Goal: Entertainment & Leisure: Consume media (video, audio)

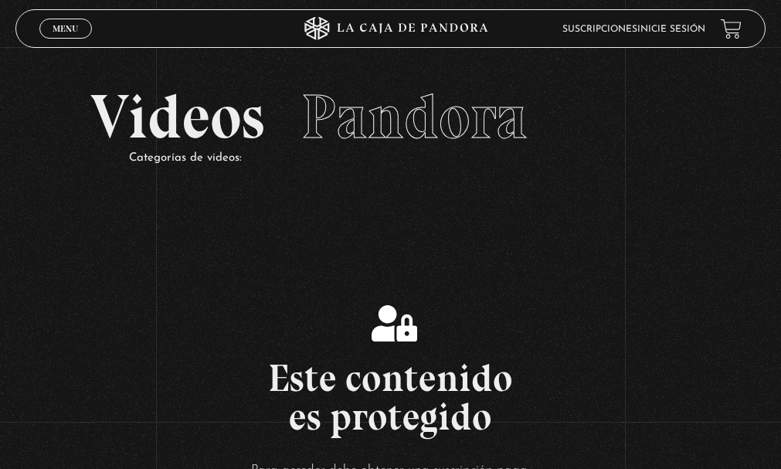
click at [85, 27] on link "Menu Cerrar" at bounding box center [65, 29] width 53 height 20
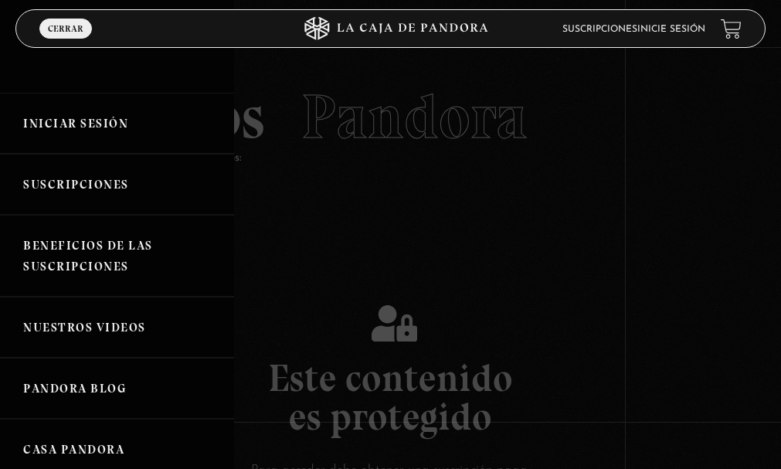
click at [95, 111] on link "Iniciar Sesión" at bounding box center [117, 123] width 234 height 61
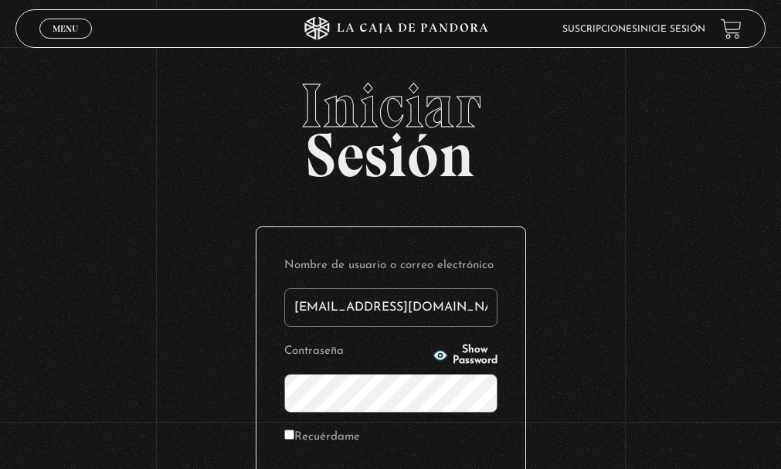
click at [445, 300] on input "castrogonzalezanamaria4@gmail.com" at bounding box center [390, 307] width 213 height 39
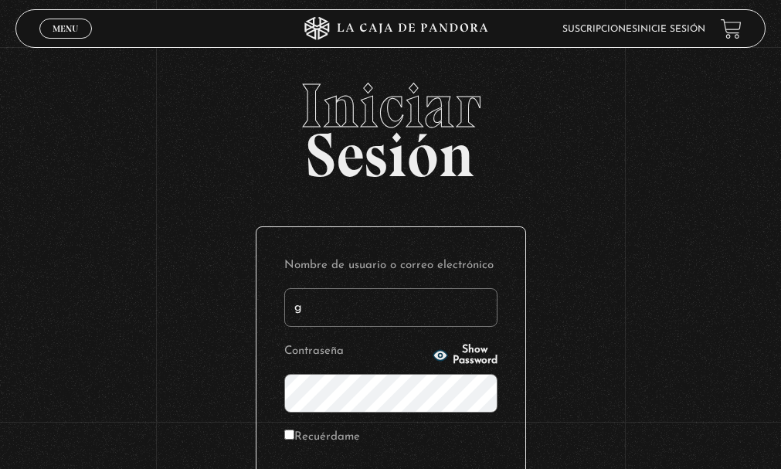
type input "gsusy0465@gmail.com"
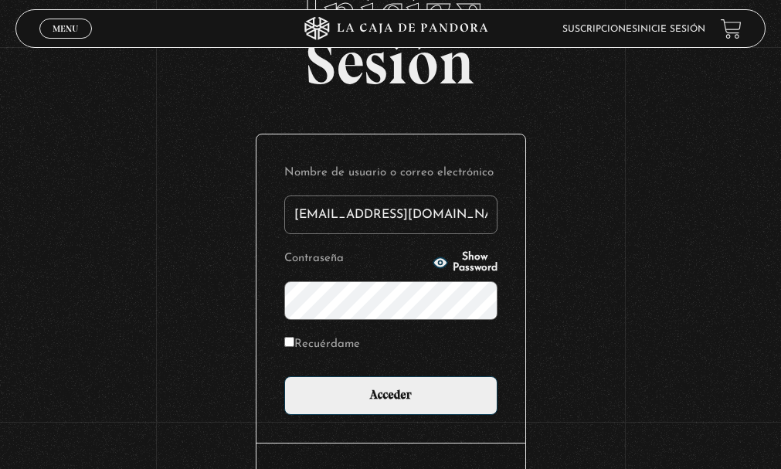
scroll to position [124, 0]
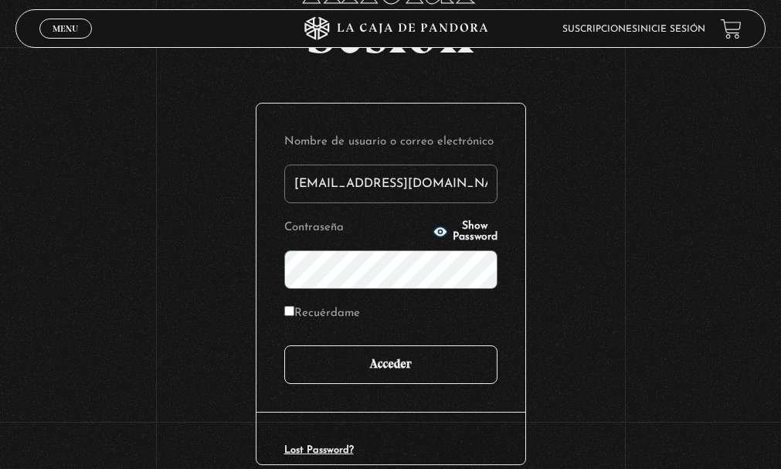
click at [427, 361] on input "Acceder" at bounding box center [390, 364] width 213 height 39
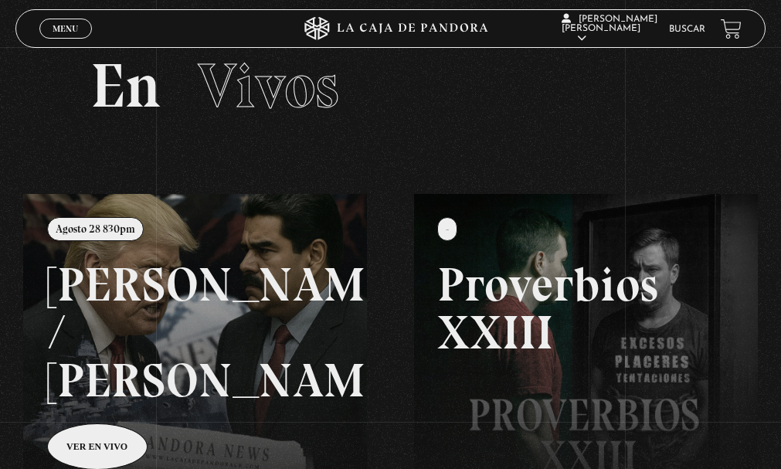
scroll to position [62, 0]
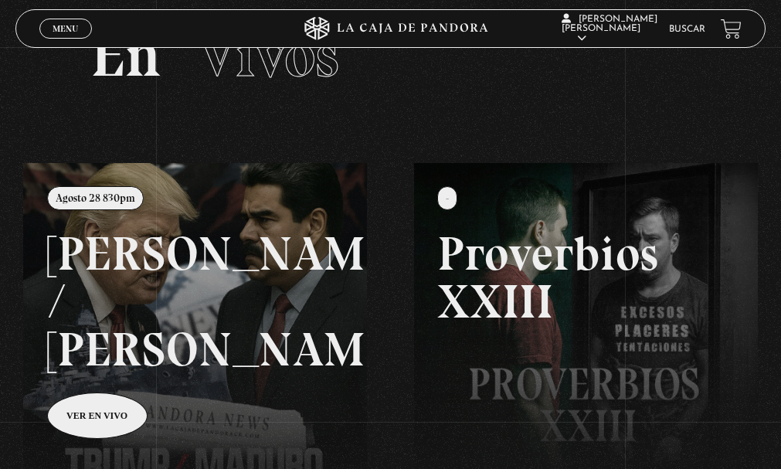
click at [66, 32] on span "Menu" at bounding box center [65, 28] width 25 height 9
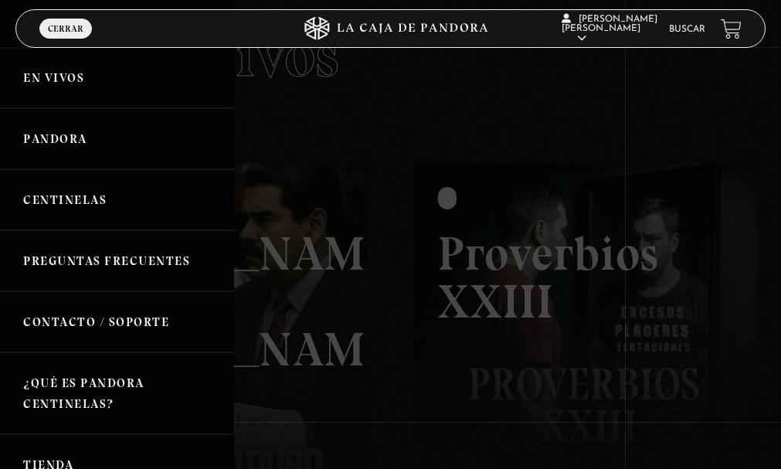
click at [137, 122] on link "Pandora" at bounding box center [117, 138] width 234 height 61
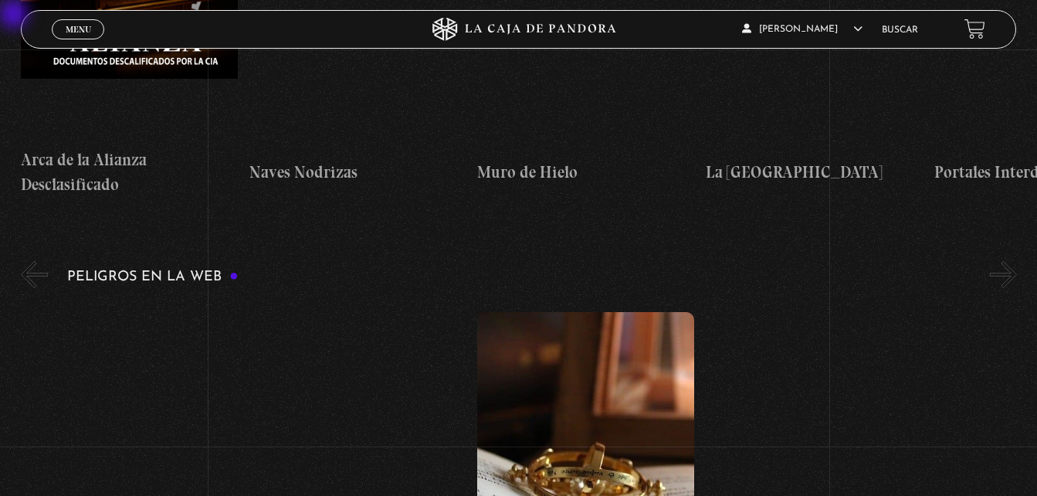
scroll to position [3666, 0]
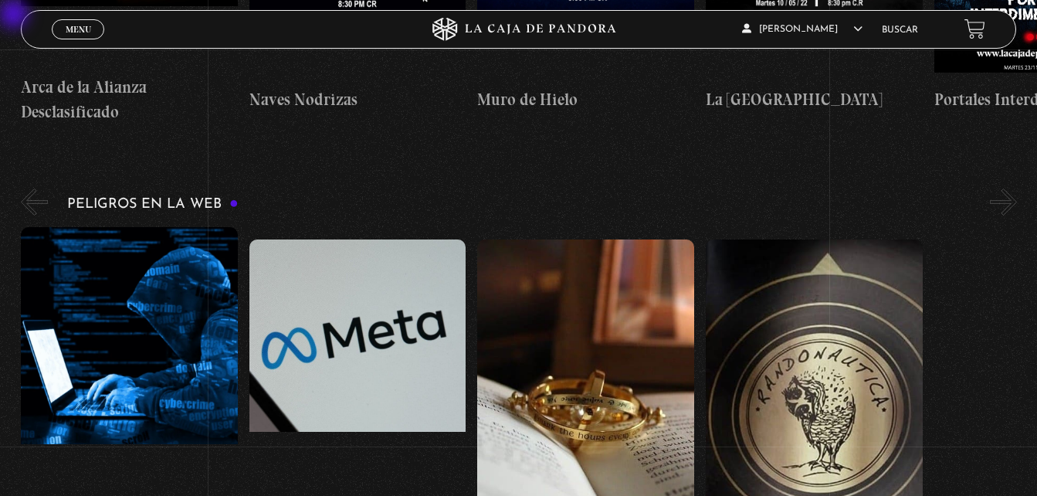
click at [88, 25] on span "Menu" at bounding box center [78, 29] width 25 height 9
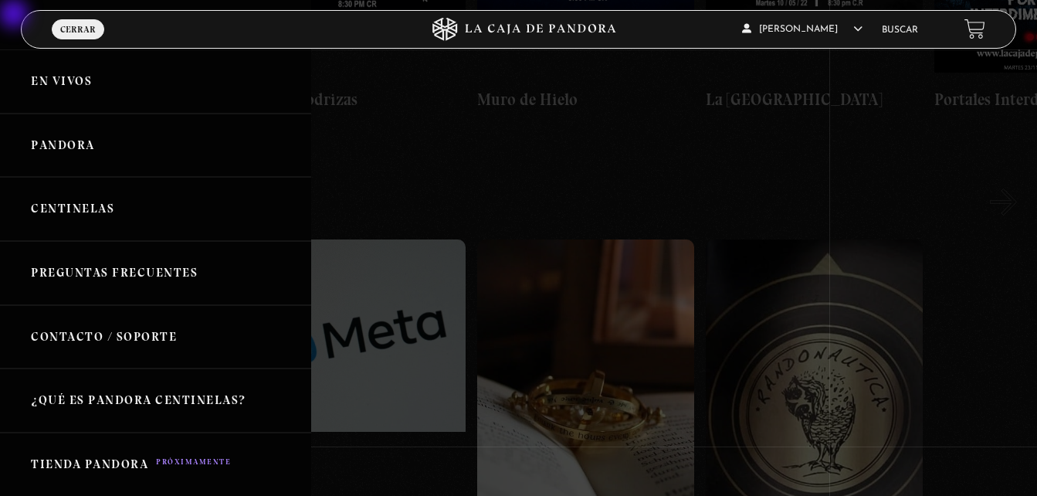
click at [49, 192] on link "Centinelas" at bounding box center [155, 209] width 311 height 64
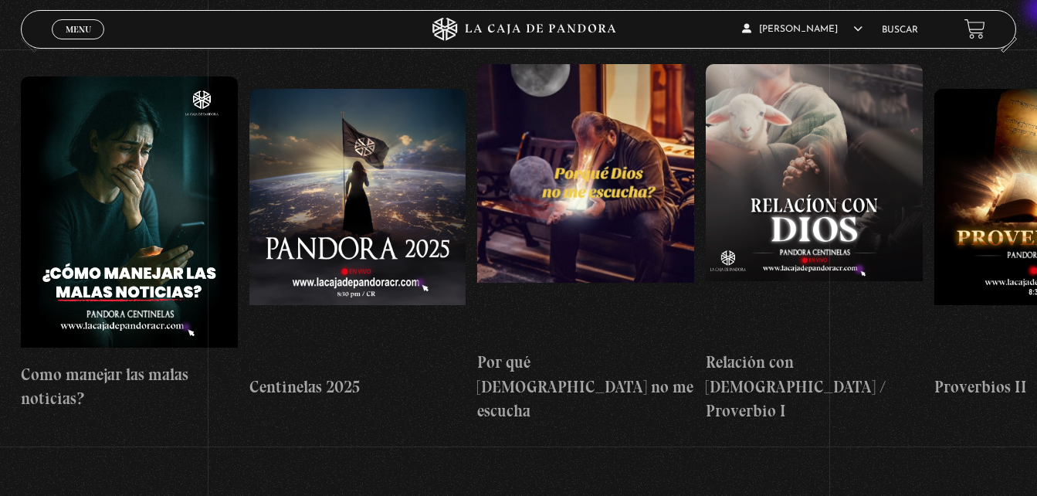
scroll to position [185, 0]
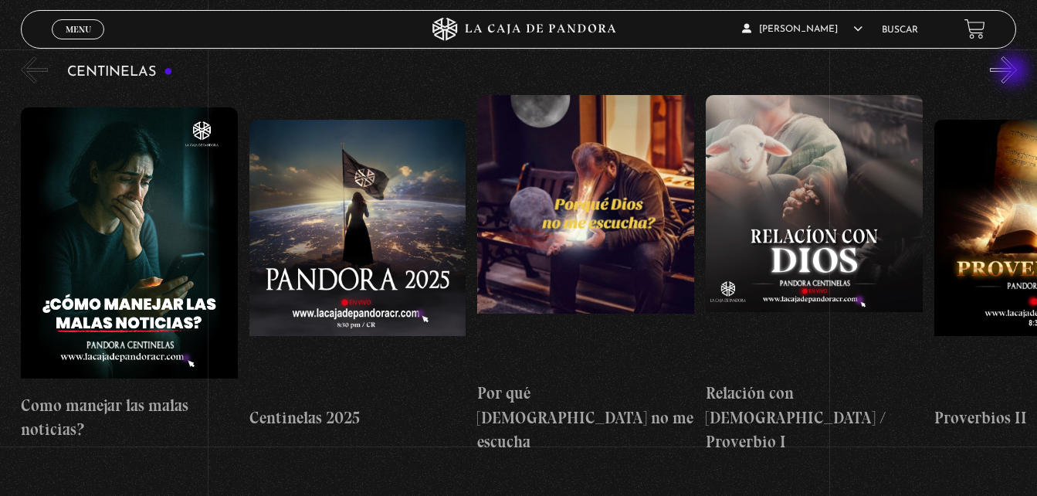
click at [1015, 72] on button "»" at bounding box center [1003, 69] width 27 height 27
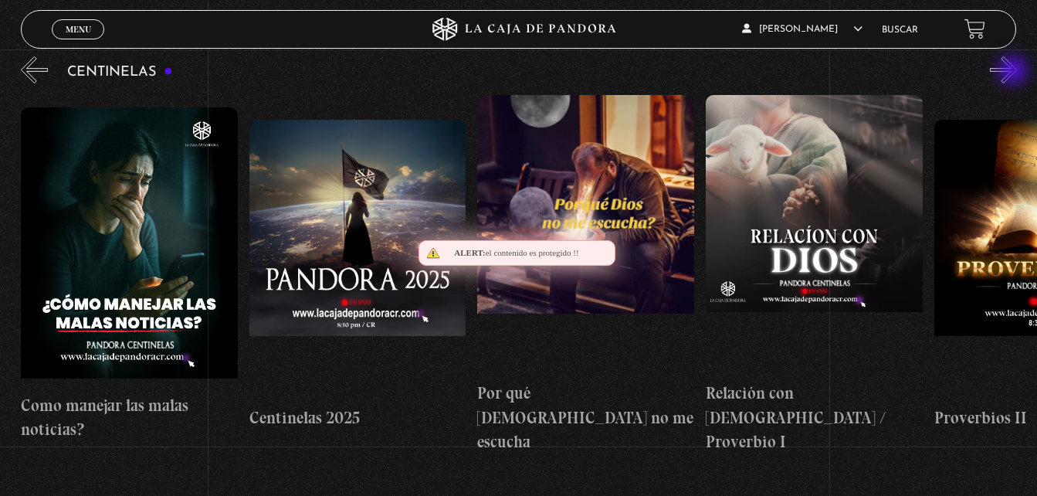
click at [1015, 72] on button "»" at bounding box center [1003, 69] width 27 height 27
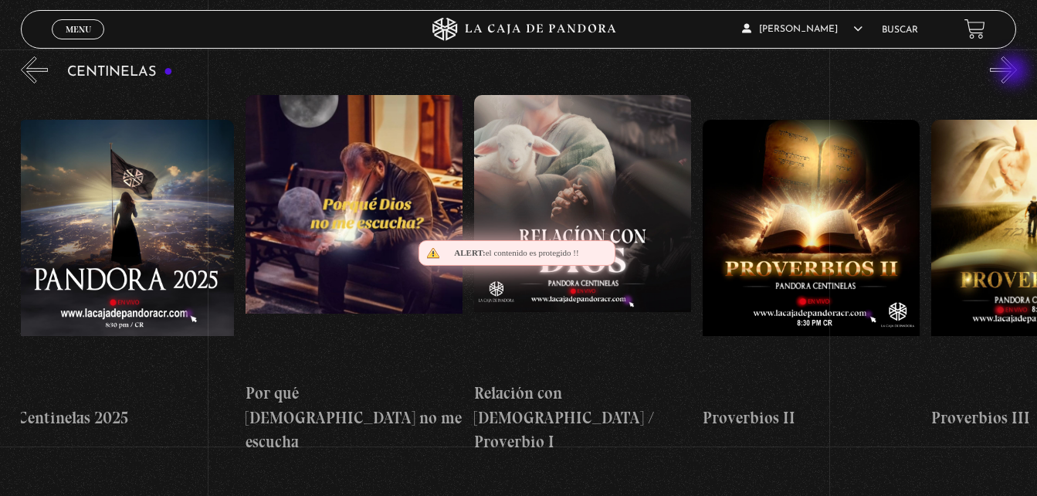
click at [1015, 72] on button "»" at bounding box center [1003, 69] width 27 height 27
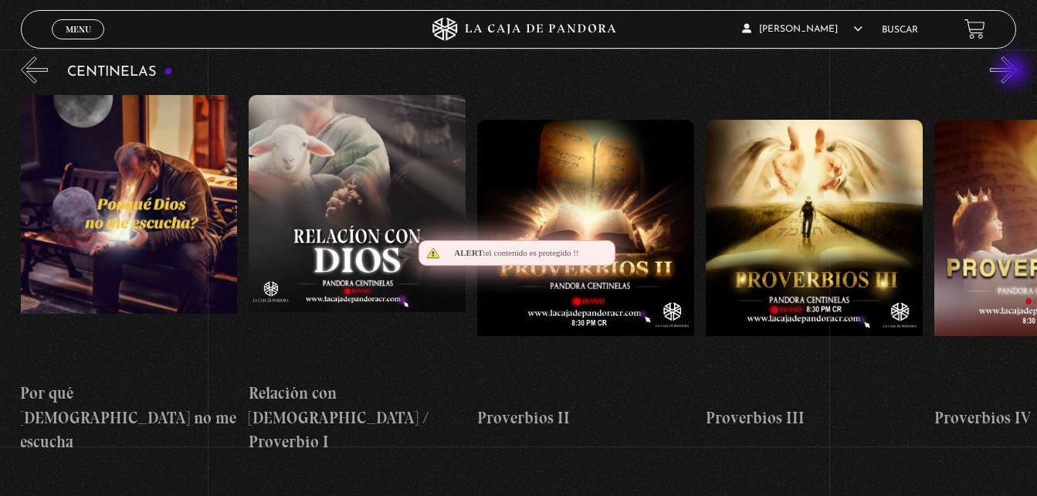
click at [1015, 72] on button "»" at bounding box center [1003, 69] width 27 height 27
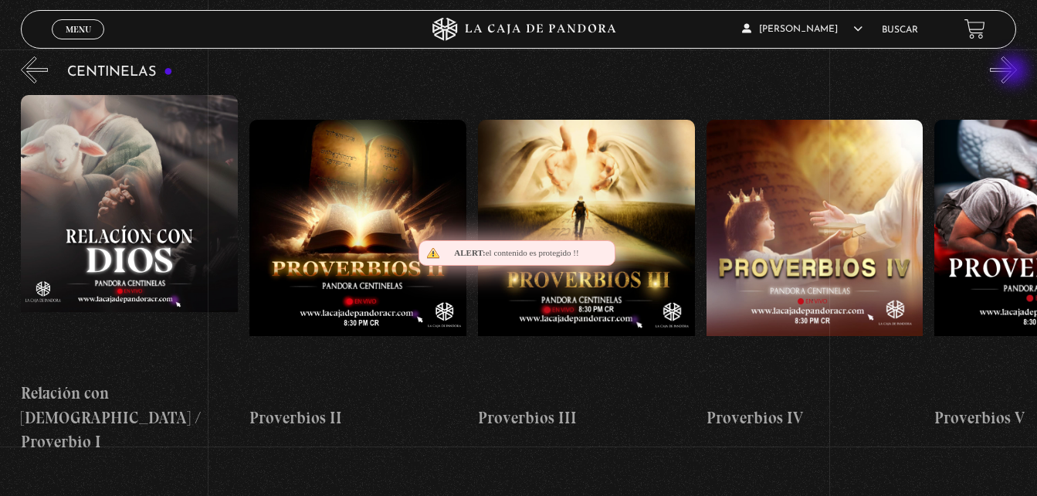
click at [1015, 72] on button "»" at bounding box center [1003, 69] width 27 height 27
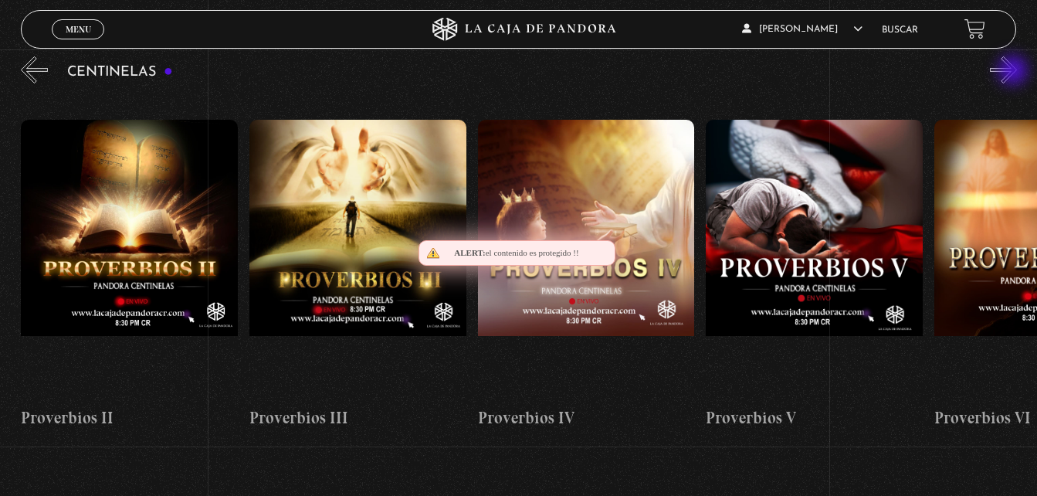
click at [1015, 72] on button "»" at bounding box center [1003, 69] width 27 height 27
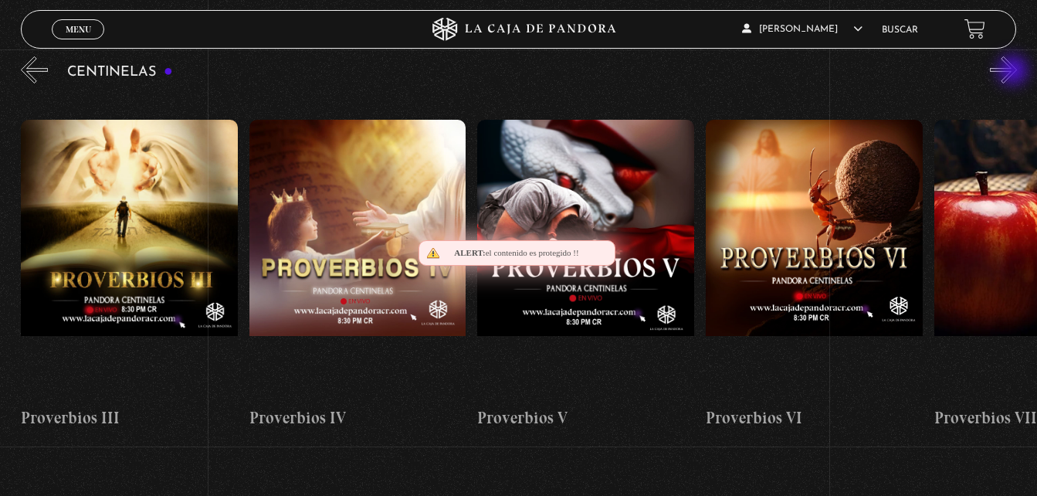
click at [1015, 72] on button "»" at bounding box center [1003, 69] width 27 height 27
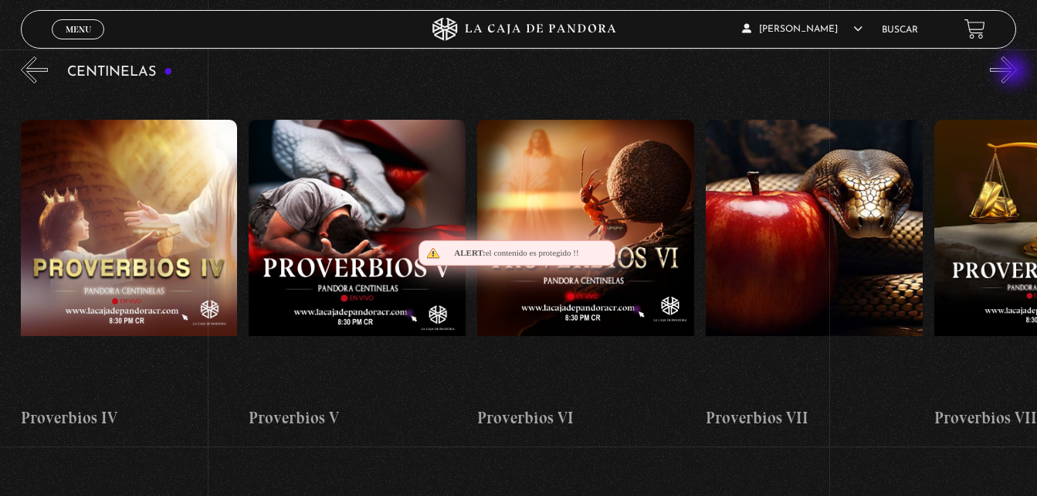
click at [1015, 72] on button "»" at bounding box center [1003, 69] width 27 height 27
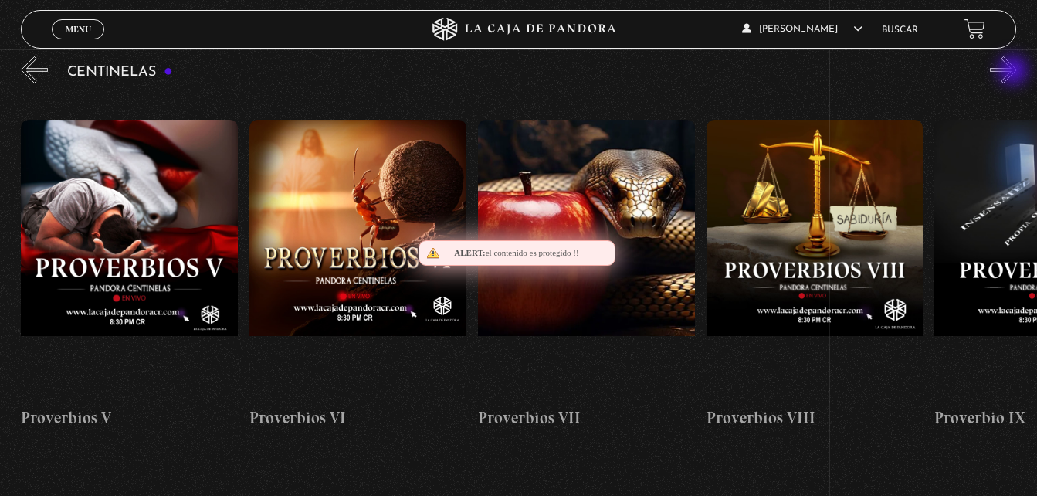
click at [1015, 72] on button "»" at bounding box center [1003, 69] width 27 height 27
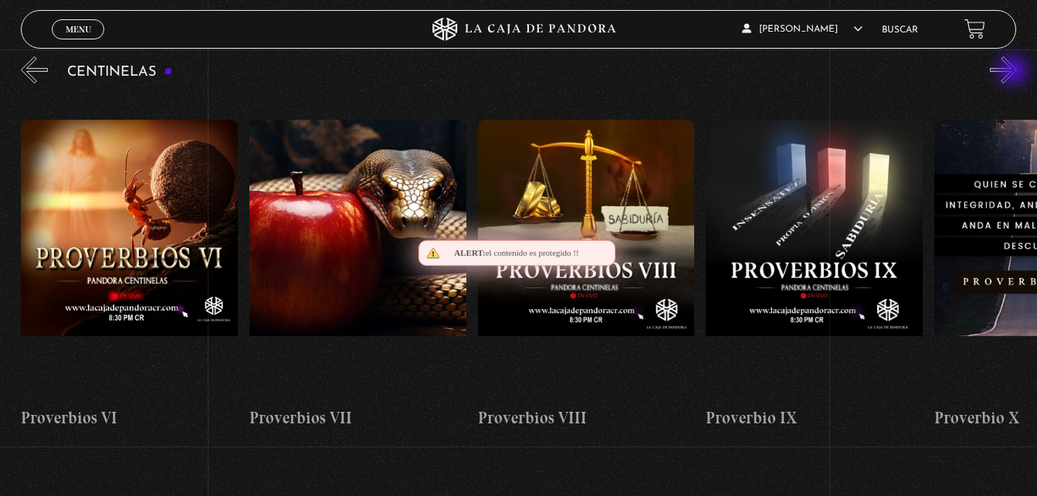
click at [1015, 72] on button "»" at bounding box center [1003, 69] width 27 height 27
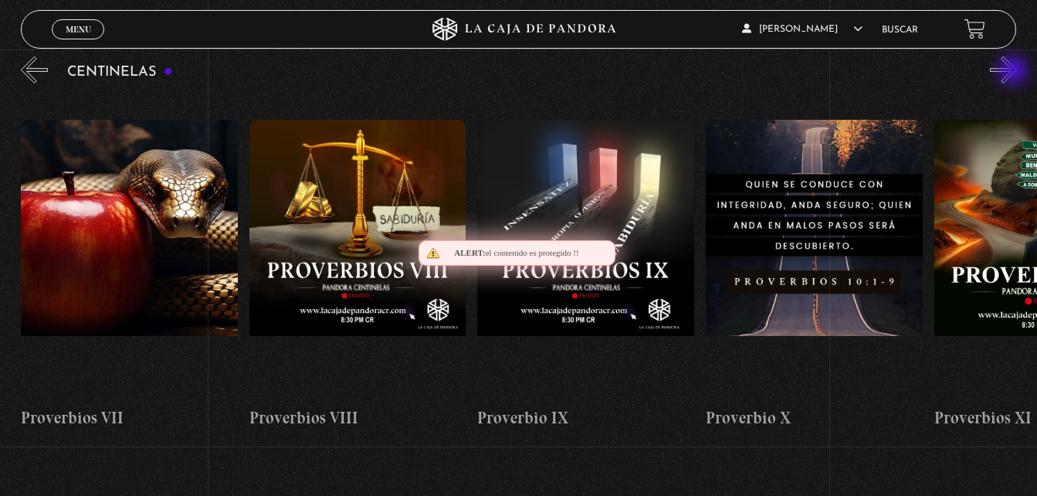
click at [1015, 72] on button "»" at bounding box center [1003, 69] width 27 height 27
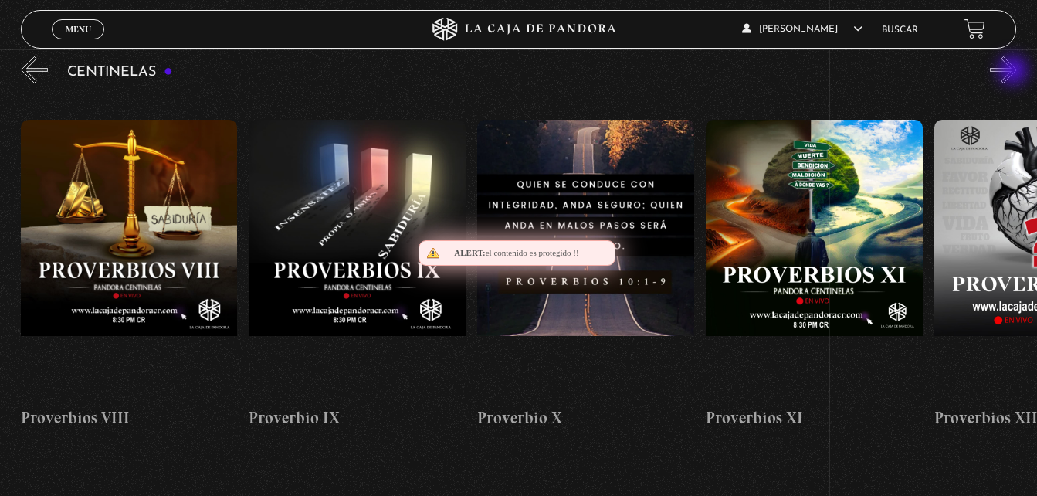
click at [1015, 72] on button "»" at bounding box center [1003, 69] width 27 height 27
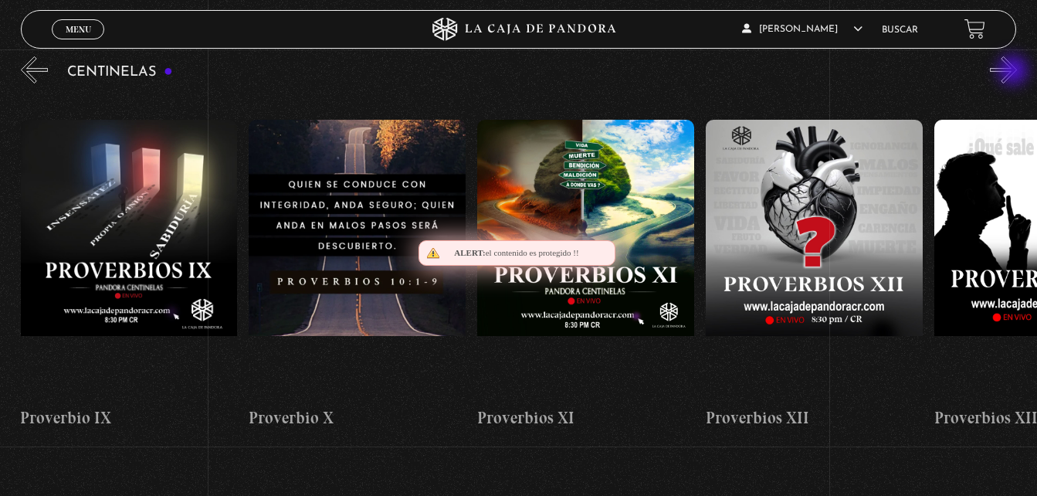
click at [1015, 72] on button "»" at bounding box center [1003, 69] width 27 height 27
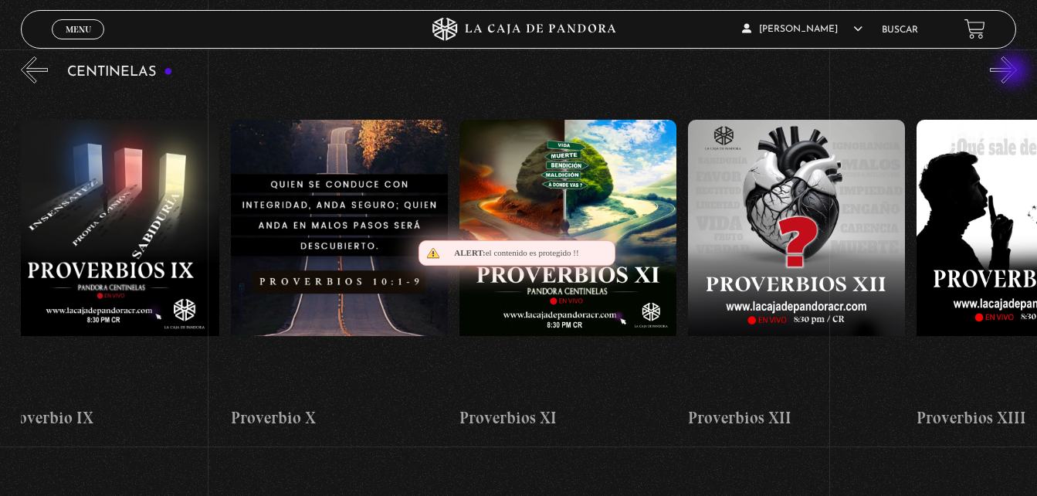
click at [1015, 72] on button "»" at bounding box center [1003, 69] width 27 height 27
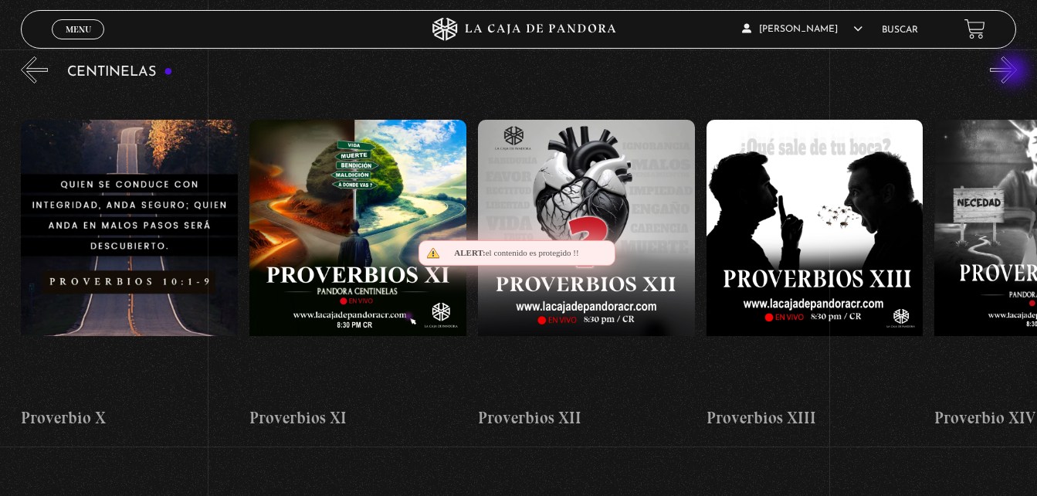
click at [1015, 72] on button "»" at bounding box center [1003, 69] width 27 height 27
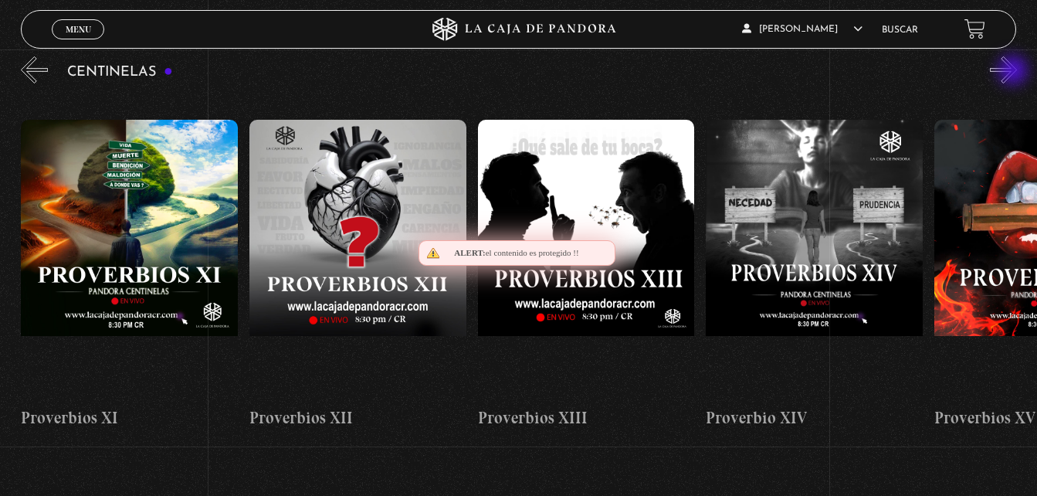
click at [1015, 72] on button "»" at bounding box center [1003, 69] width 27 height 27
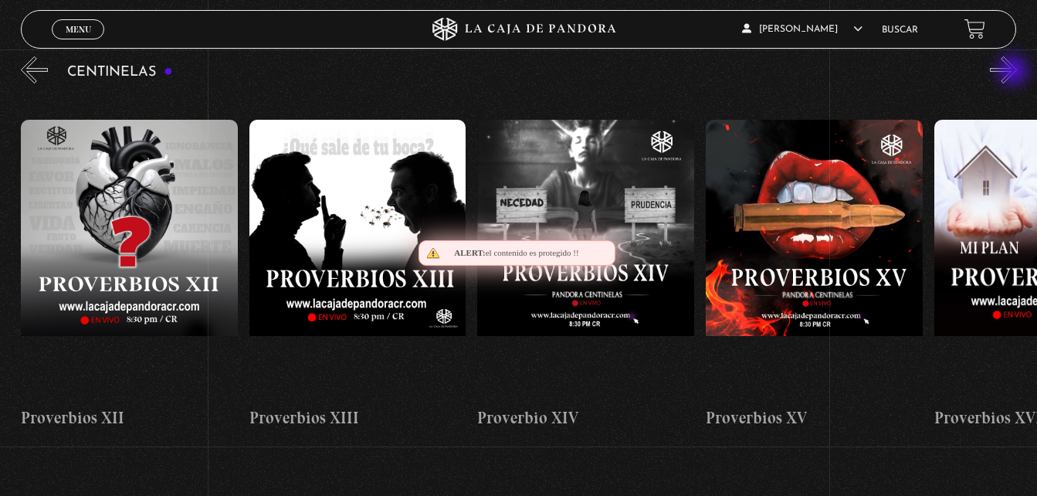
click at [1015, 72] on button "»" at bounding box center [1003, 69] width 27 height 27
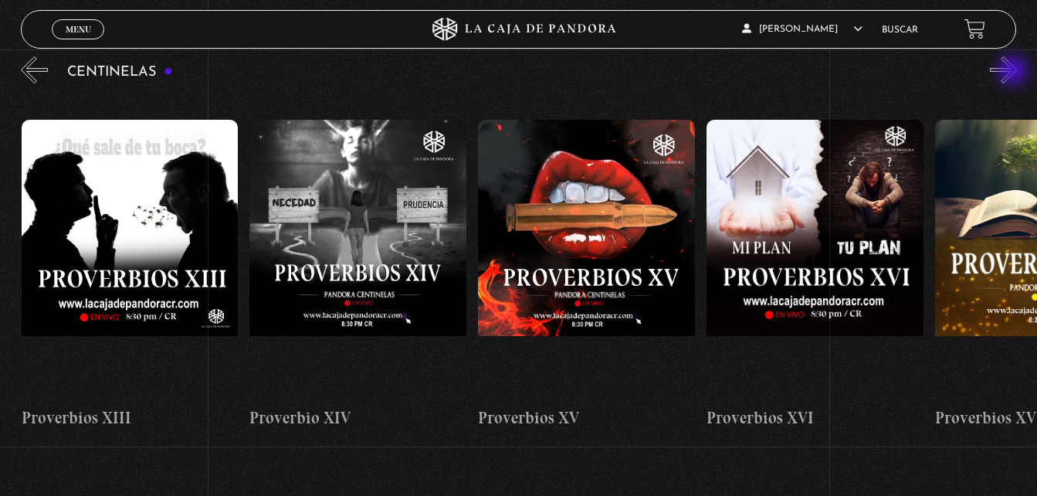
scroll to position [0, 3427]
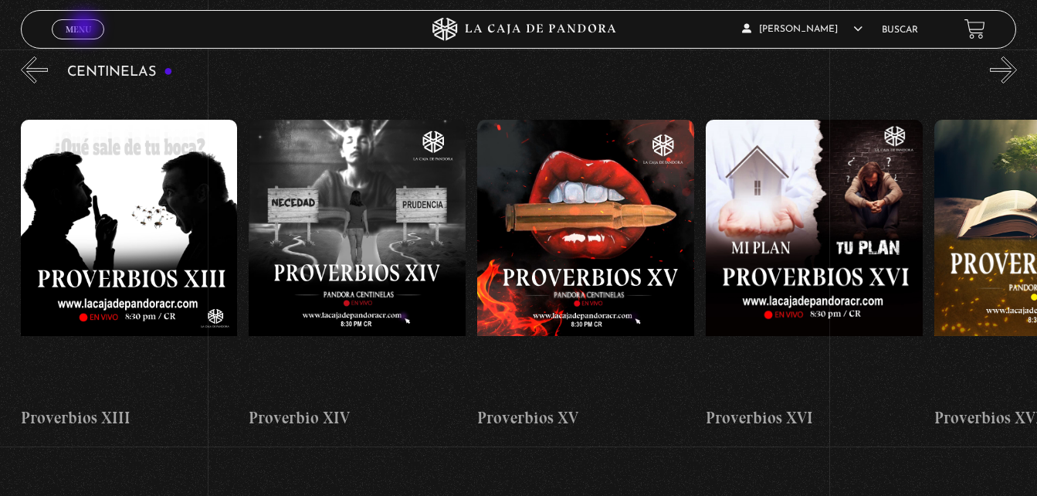
click at [86, 28] on span "Menu" at bounding box center [78, 29] width 25 height 9
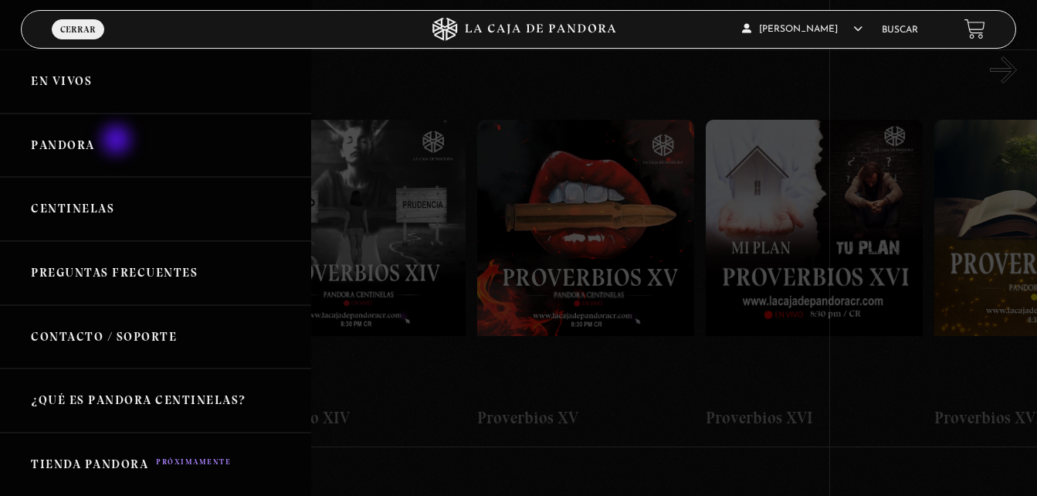
click at [118, 141] on link "Pandora" at bounding box center [155, 146] width 311 height 64
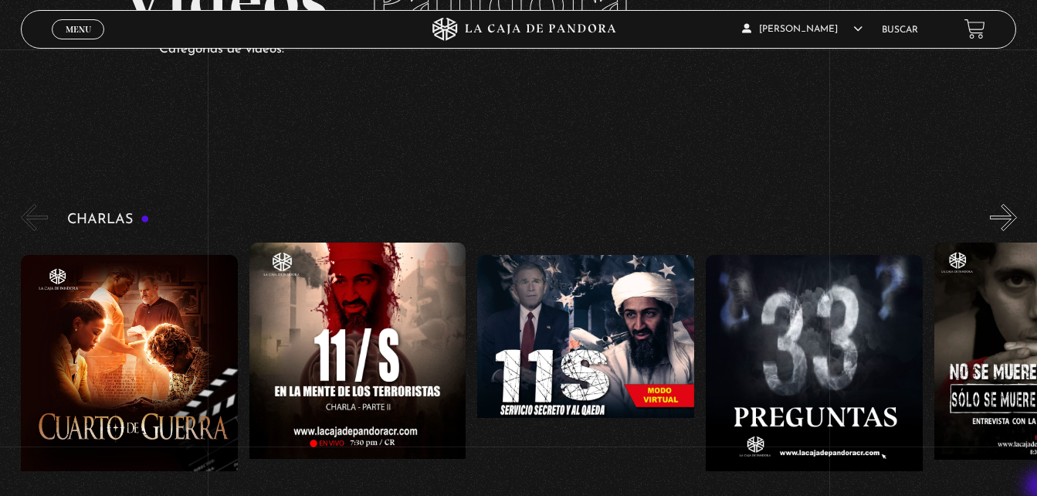
scroll to position [154, 0]
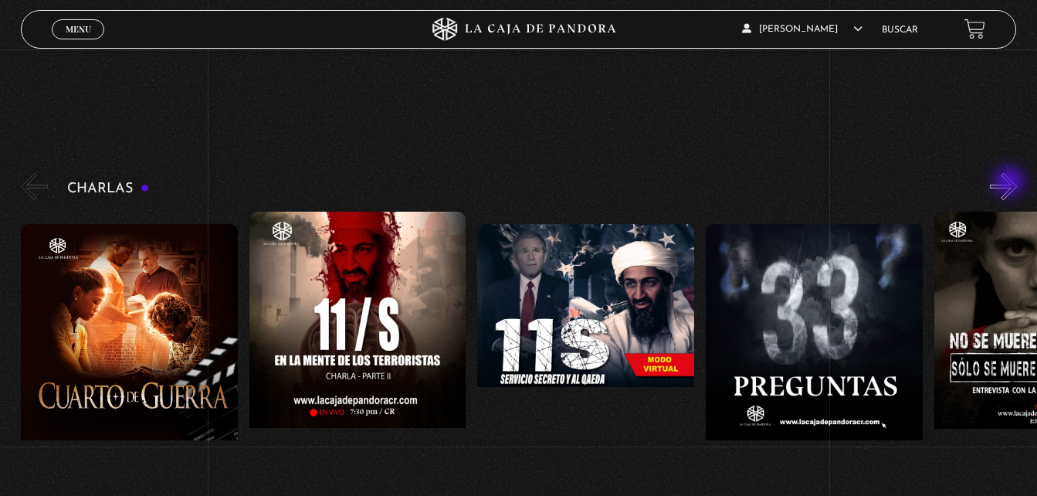
click at [1011, 183] on button "»" at bounding box center [1003, 186] width 27 height 27
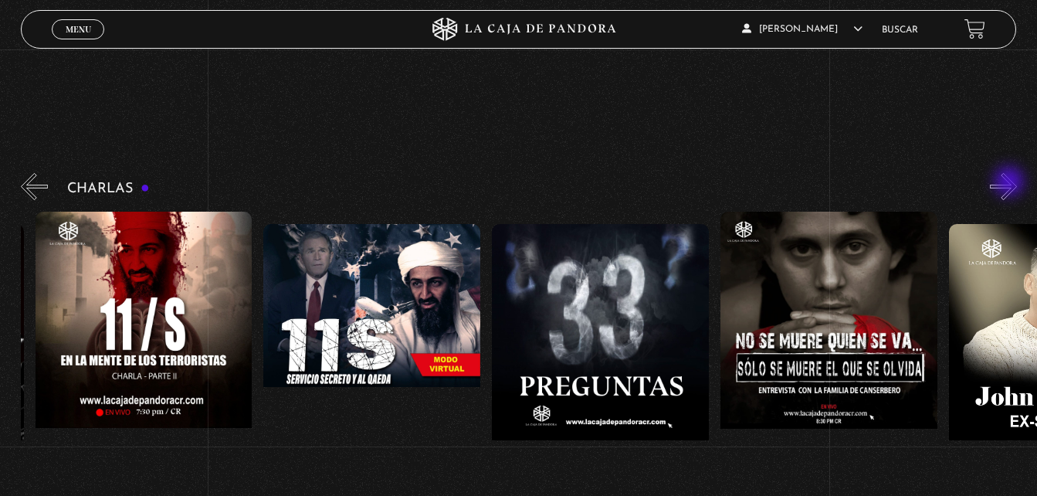
click at [1011, 183] on button "»" at bounding box center [1003, 186] width 27 height 27
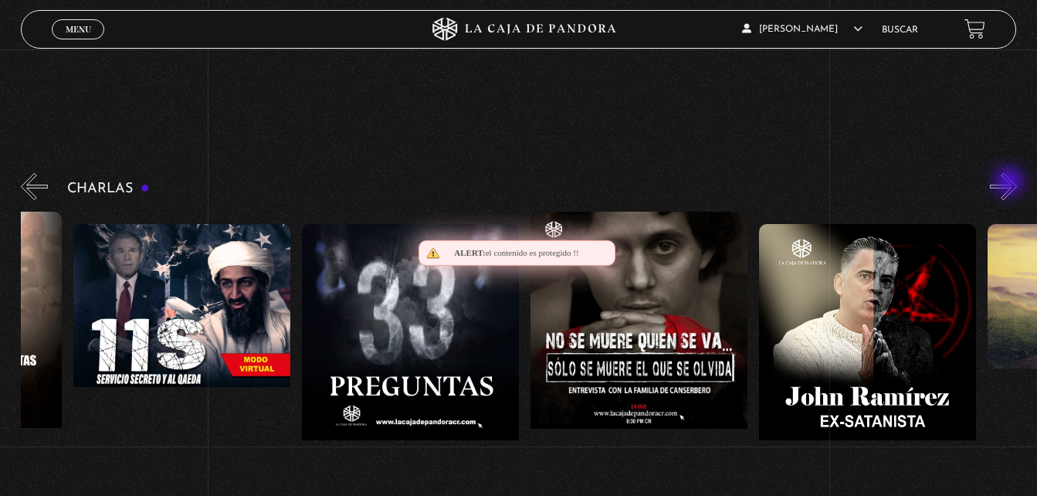
click at [1011, 183] on button "»" at bounding box center [1003, 186] width 27 height 27
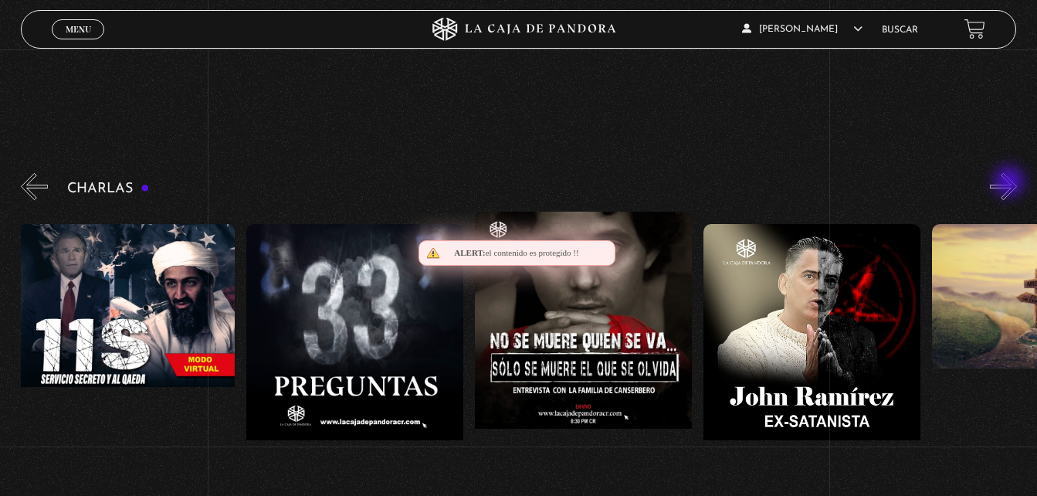
click at [1011, 183] on button "»" at bounding box center [1003, 186] width 27 height 27
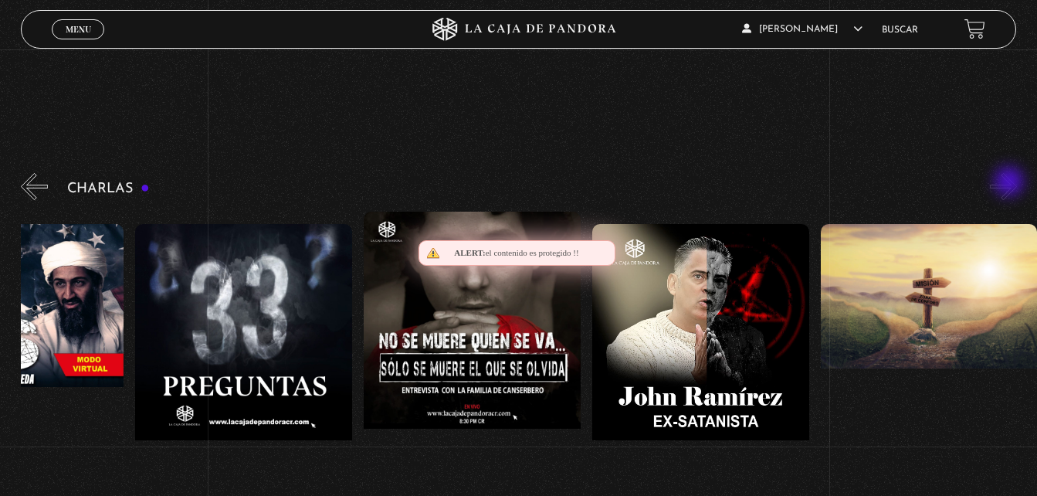
click at [1011, 183] on button "»" at bounding box center [1003, 186] width 27 height 27
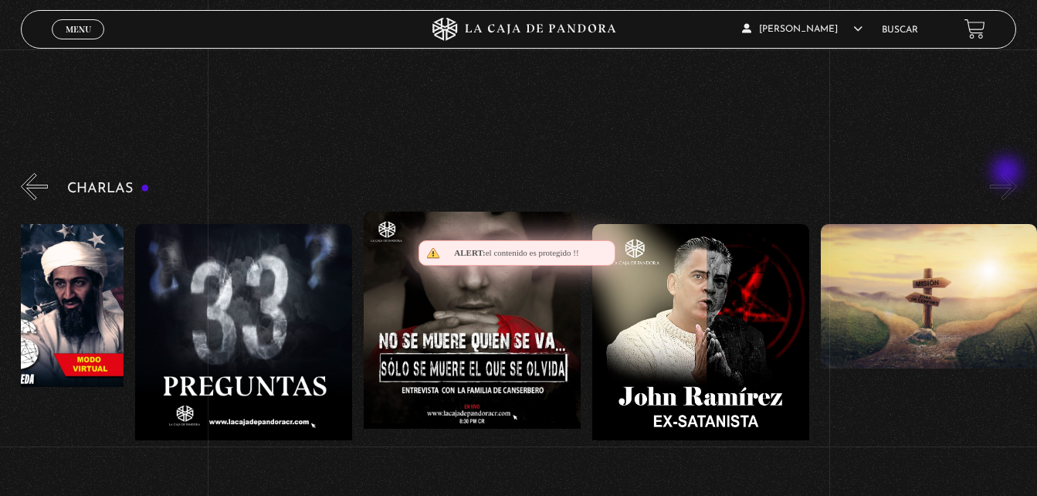
drag, startPoint x: 1011, startPoint y: 183, endPoint x: 1008, endPoint y: 173, distance: 10.5
click at [1008, 173] on button "»" at bounding box center [1003, 186] width 27 height 27
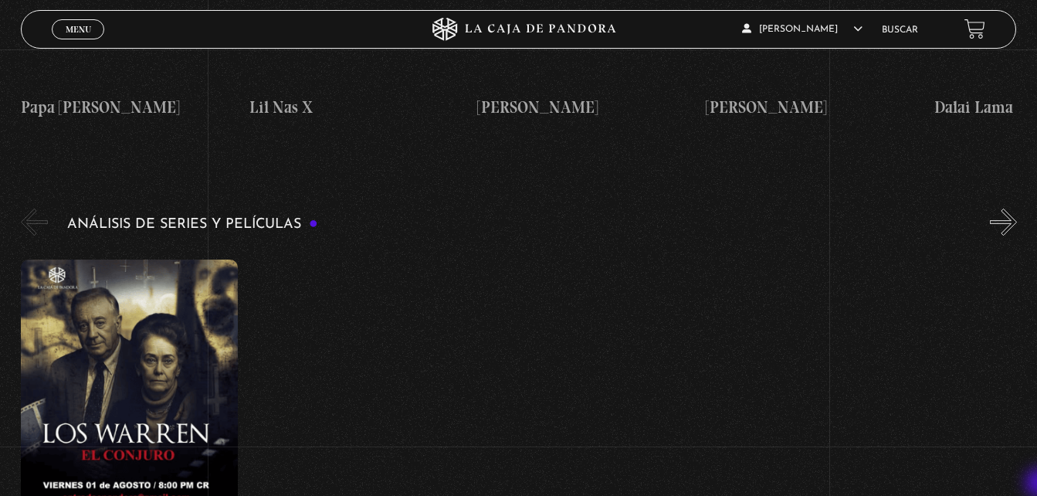
scroll to position [2801, 0]
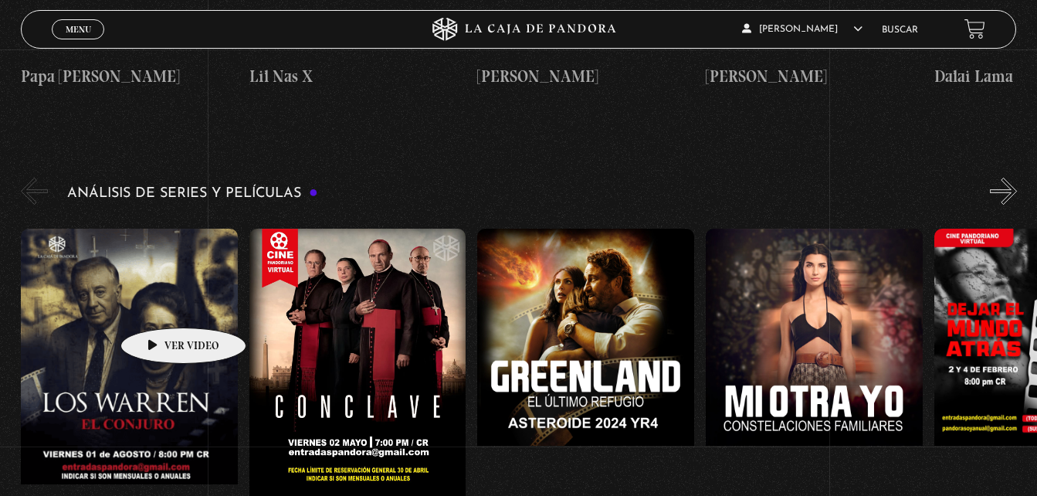
click at [159, 304] on figure at bounding box center [129, 368] width 217 height 278
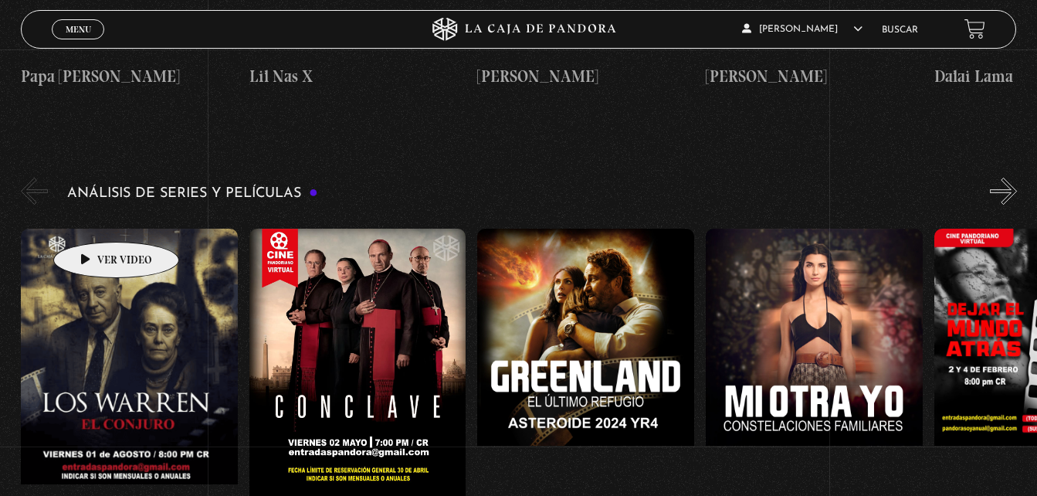
click at [92, 229] on figure at bounding box center [129, 368] width 217 height 278
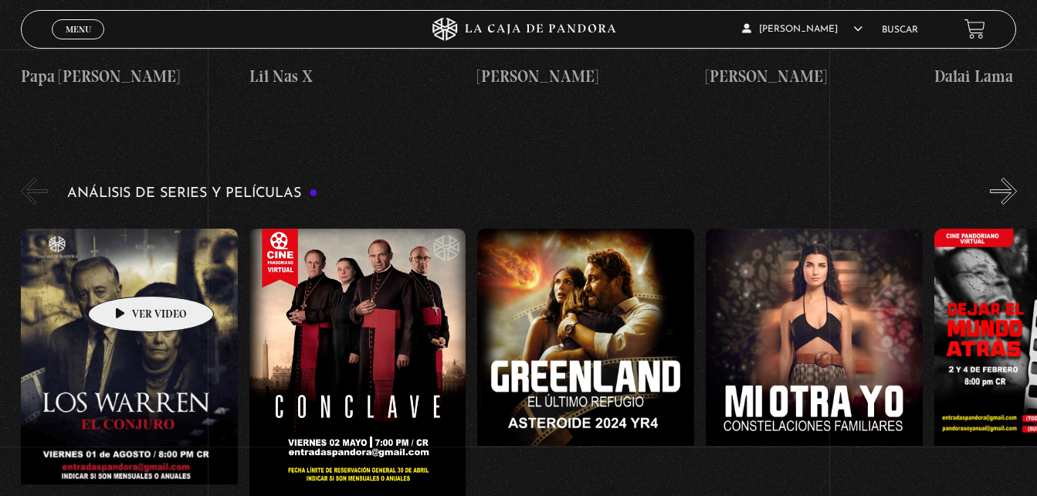
click at [127, 273] on figure at bounding box center [129, 368] width 217 height 278
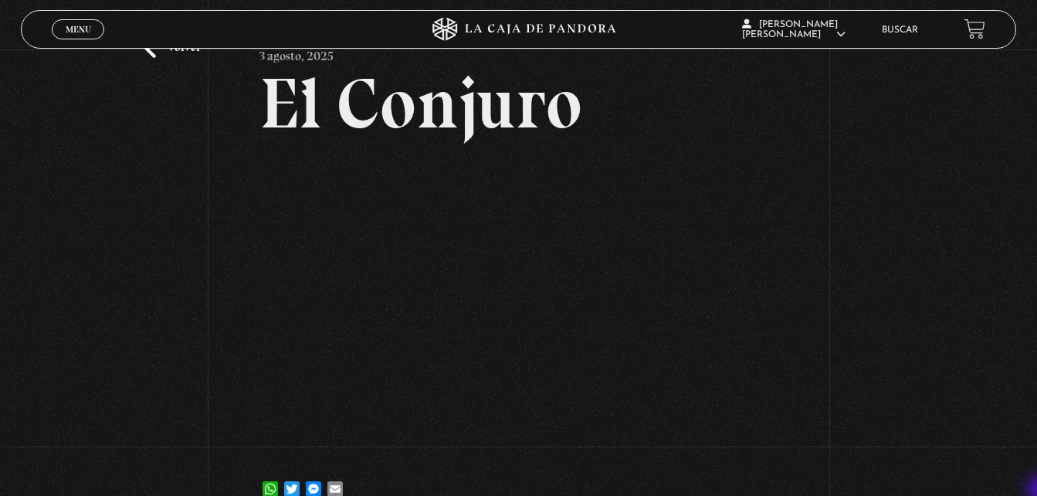
scroll to position [93, 0]
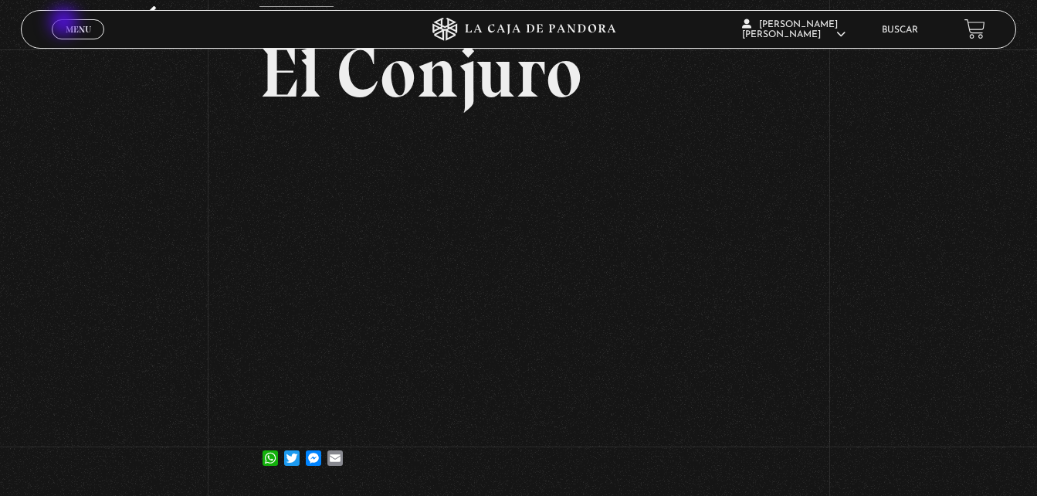
click at [66, 25] on span "Menu" at bounding box center [78, 29] width 25 height 9
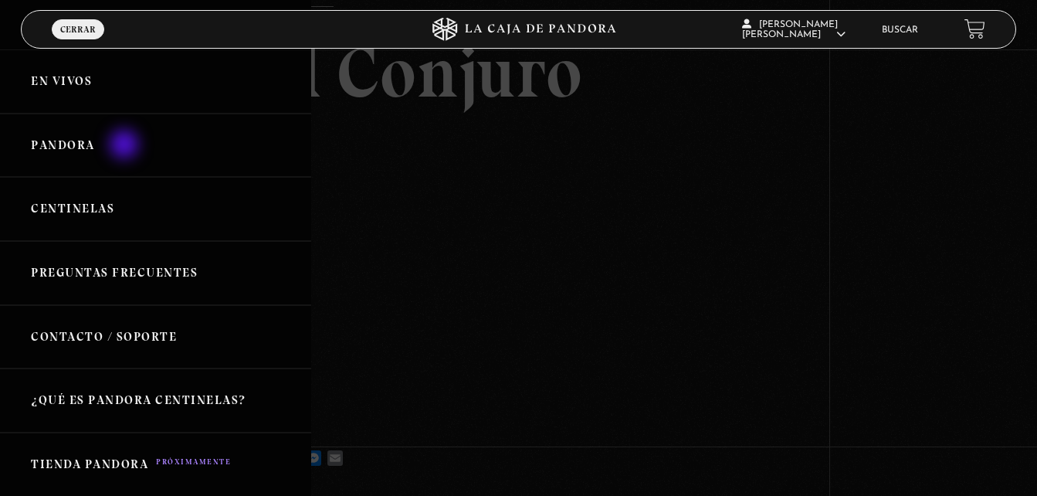
click at [126, 146] on link "Pandora" at bounding box center [155, 146] width 311 height 64
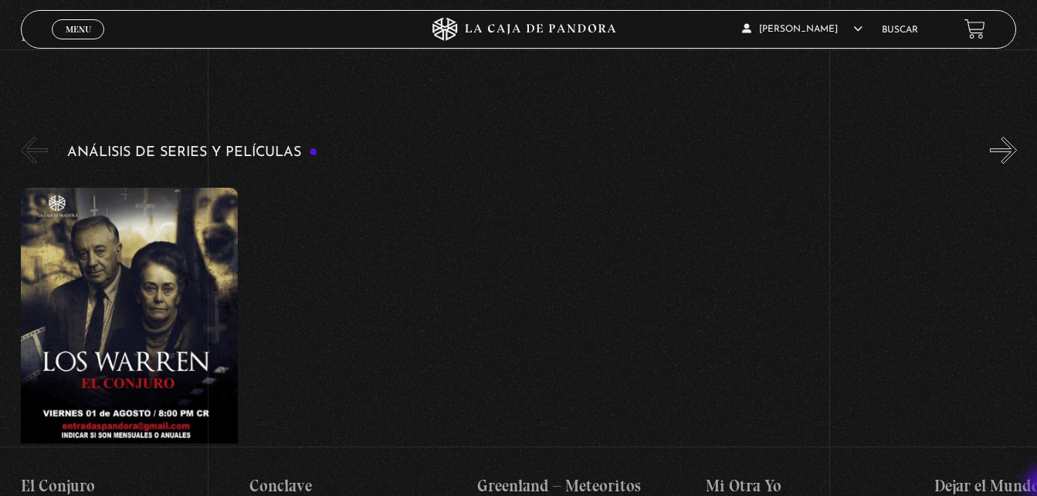
scroll to position [2875, 0]
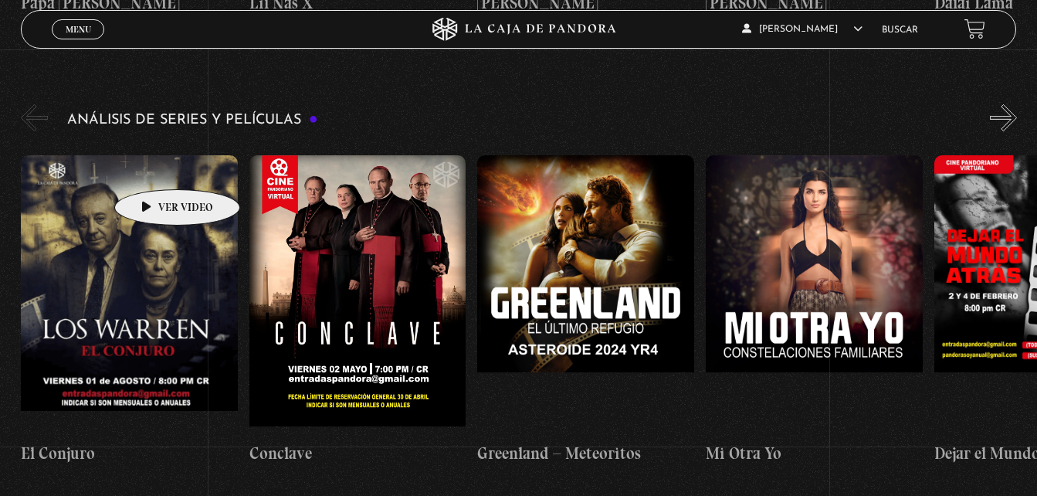
click at [153, 166] on figure at bounding box center [129, 294] width 217 height 278
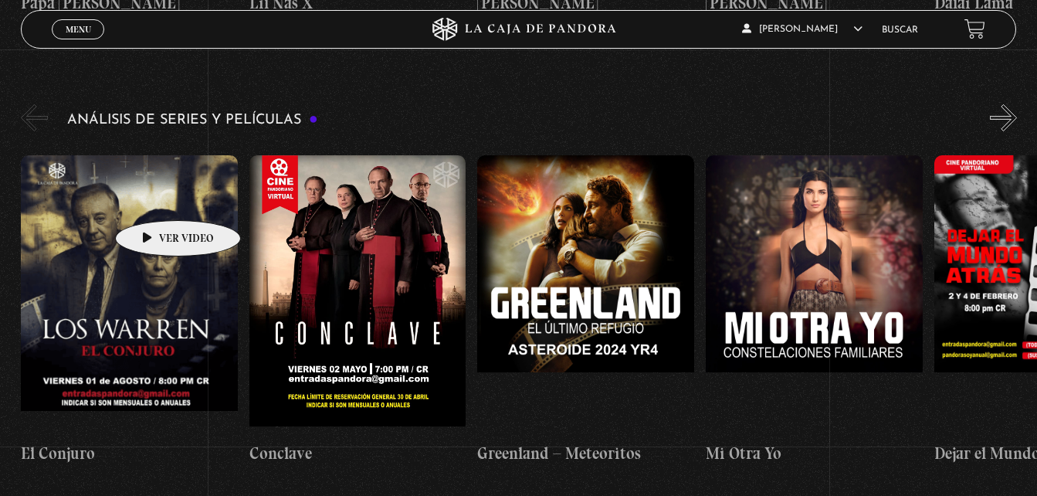
click at [154, 197] on figure at bounding box center [129, 294] width 217 height 278
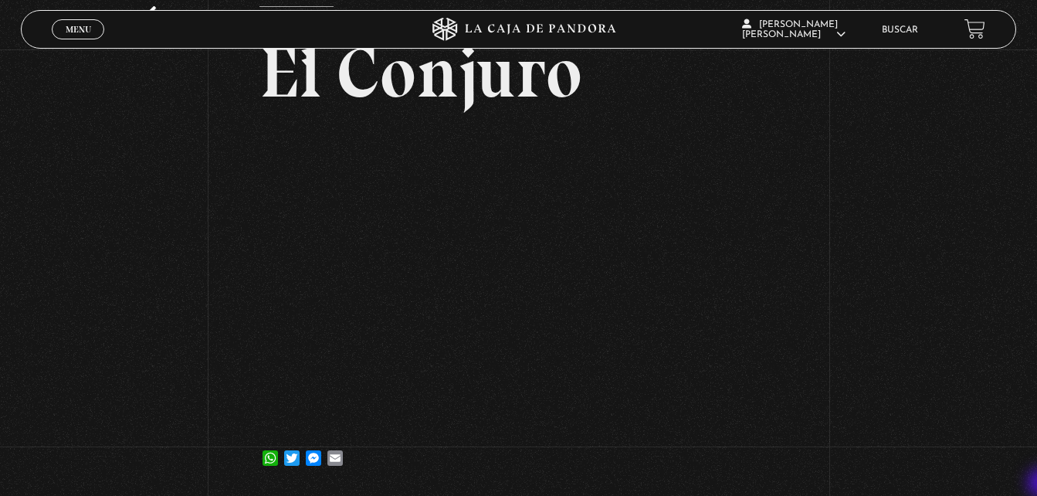
scroll to position [124, 0]
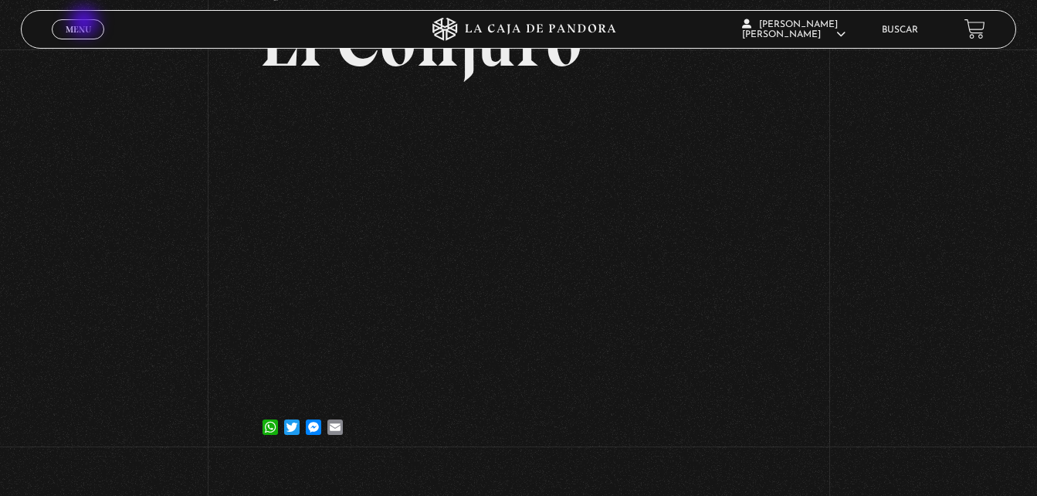
click at [86, 25] on span "Menu" at bounding box center [78, 29] width 25 height 9
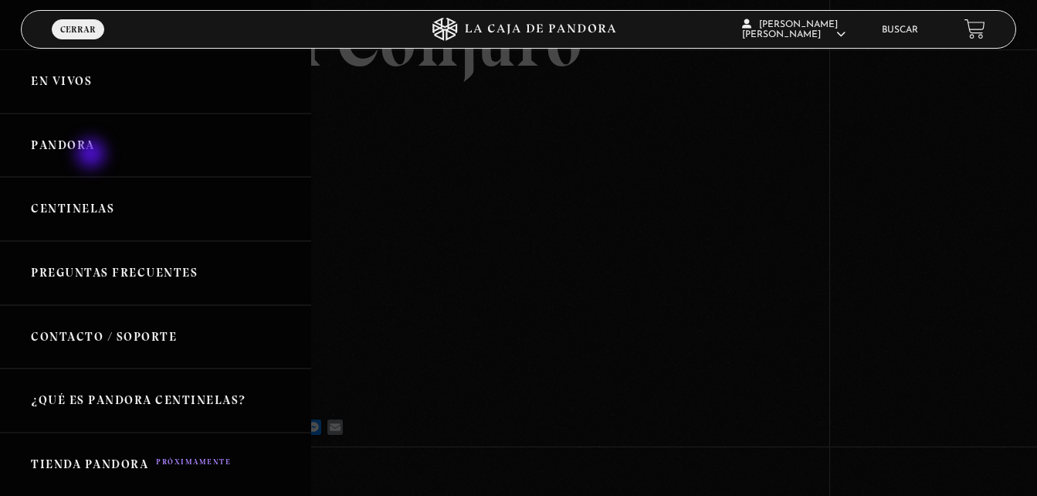
click at [93, 155] on link "Pandora" at bounding box center [155, 146] width 311 height 64
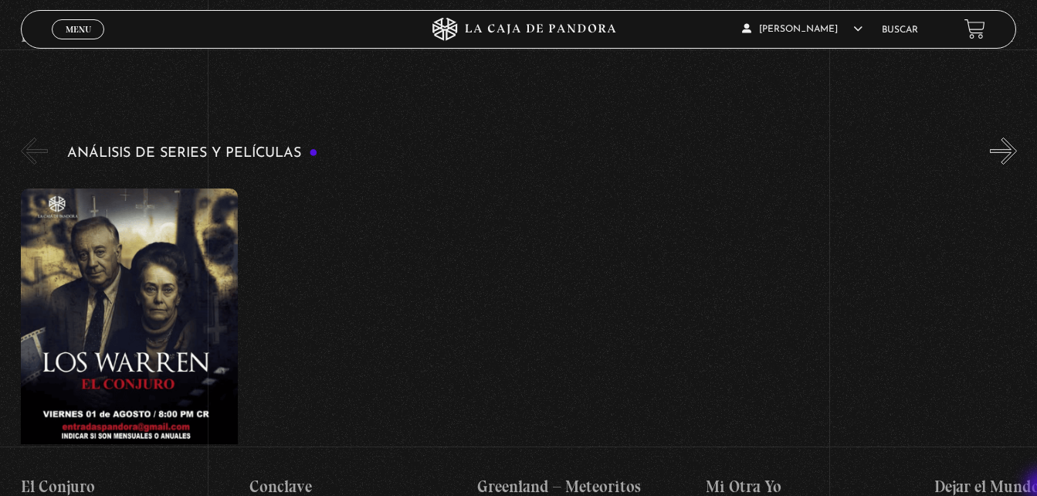
scroll to position [3018, 0]
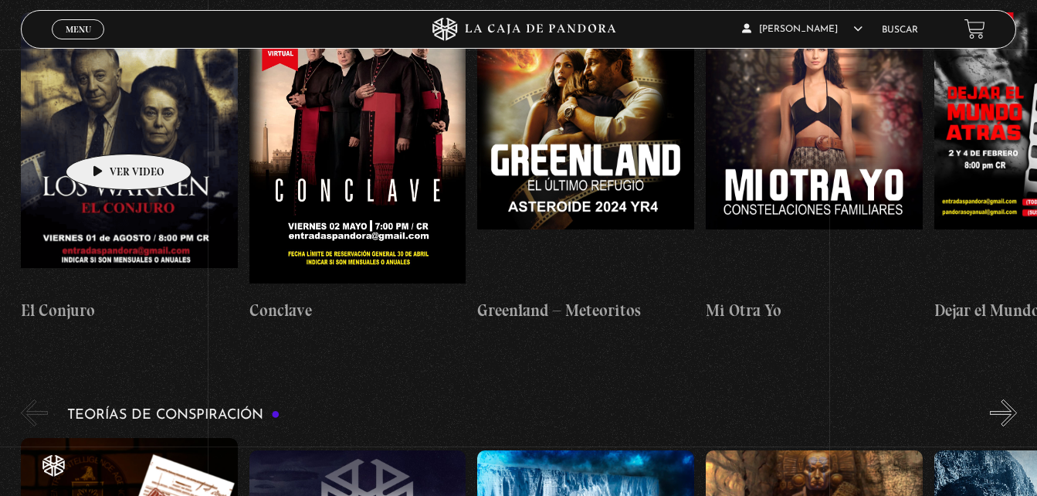
click at [104, 131] on figure at bounding box center [129, 151] width 217 height 278
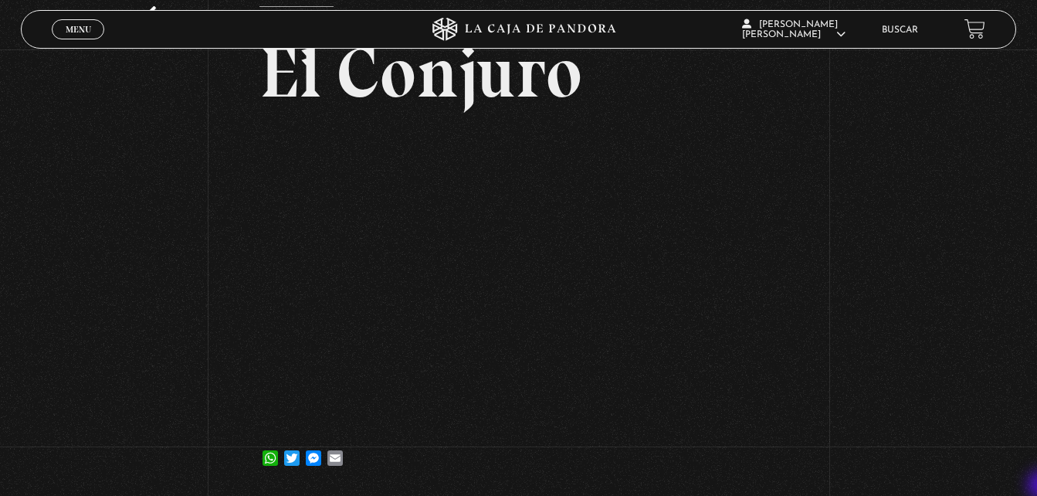
scroll to position [124, 0]
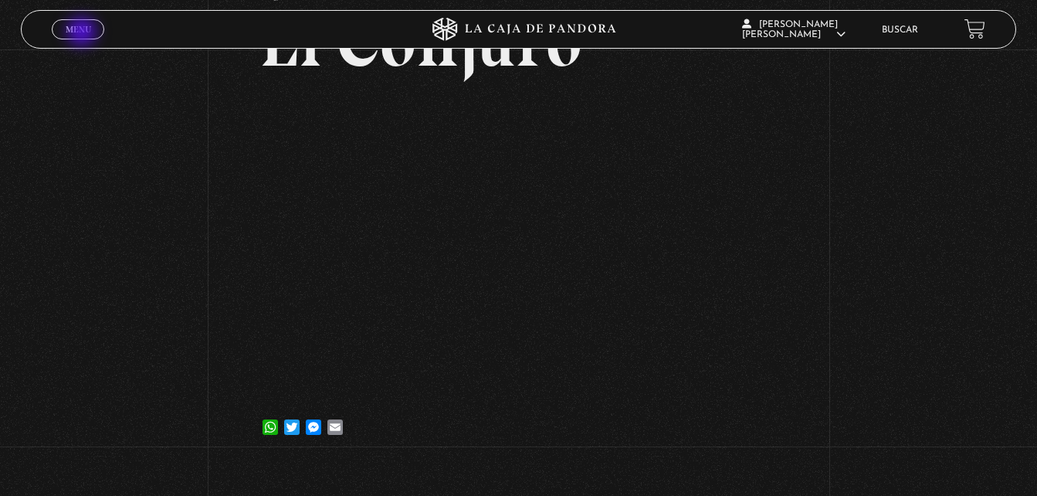
click at [83, 33] on span "Menu" at bounding box center [78, 29] width 25 height 9
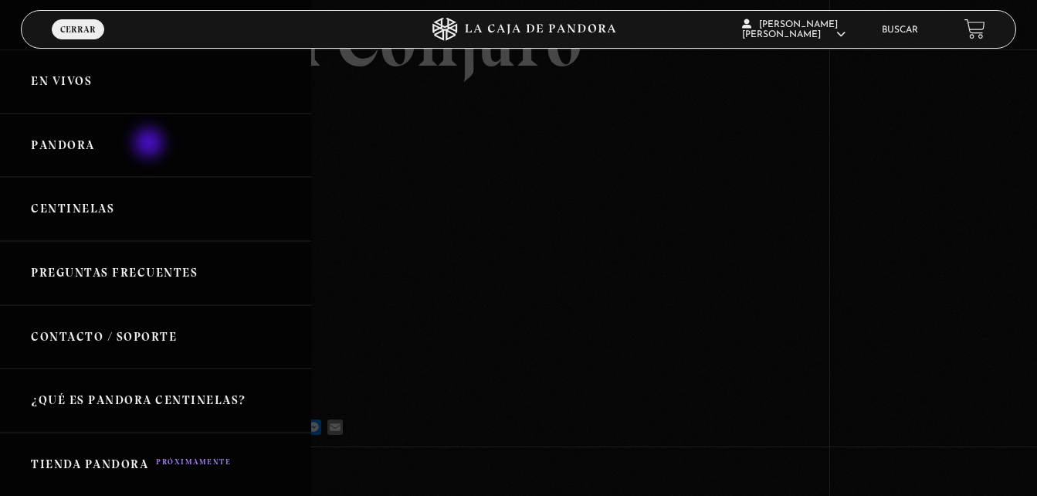
click at [151, 144] on link "Pandora" at bounding box center [155, 146] width 311 height 64
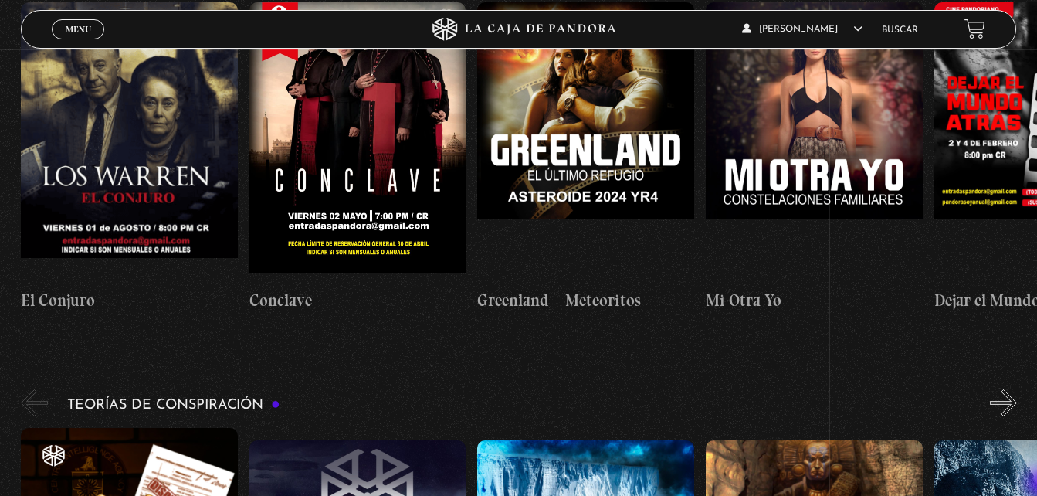
scroll to position [3069, 0]
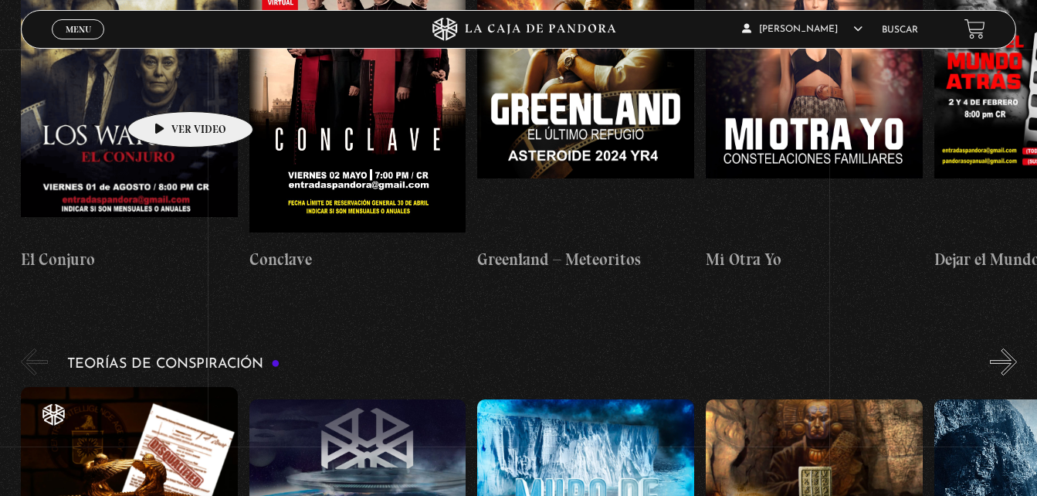
click at [166, 88] on figure at bounding box center [129, 100] width 217 height 278
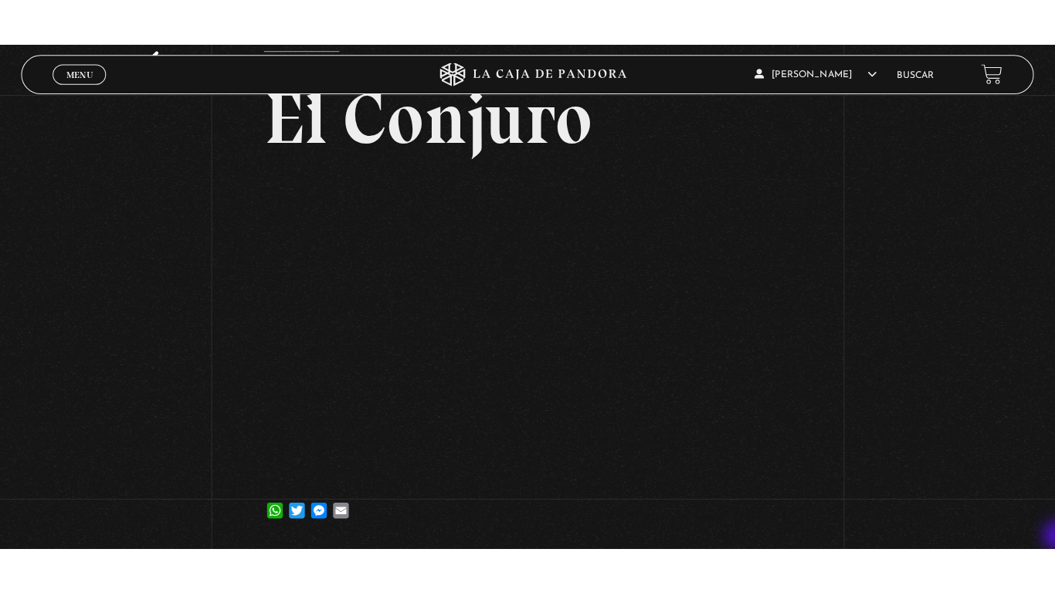
scroll to position [124, 0]
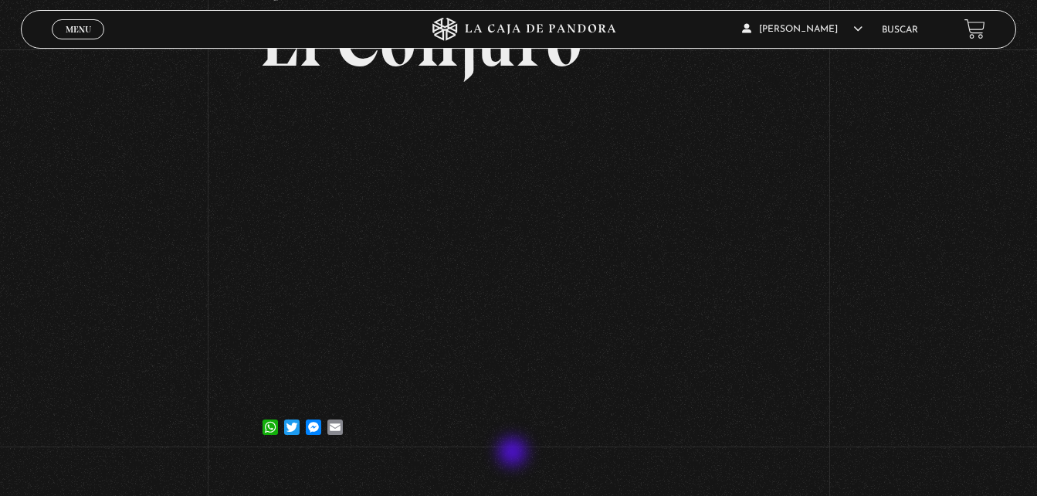
click at [514, 453] on div "Volver [DATE] [GEOGRAPHIC_DATA] WhatsApp Twitter Messenger Email" at bounding box center [518, 218] width 517 height 487
